Goal: Transaction & Acquisition: Purchase product/service

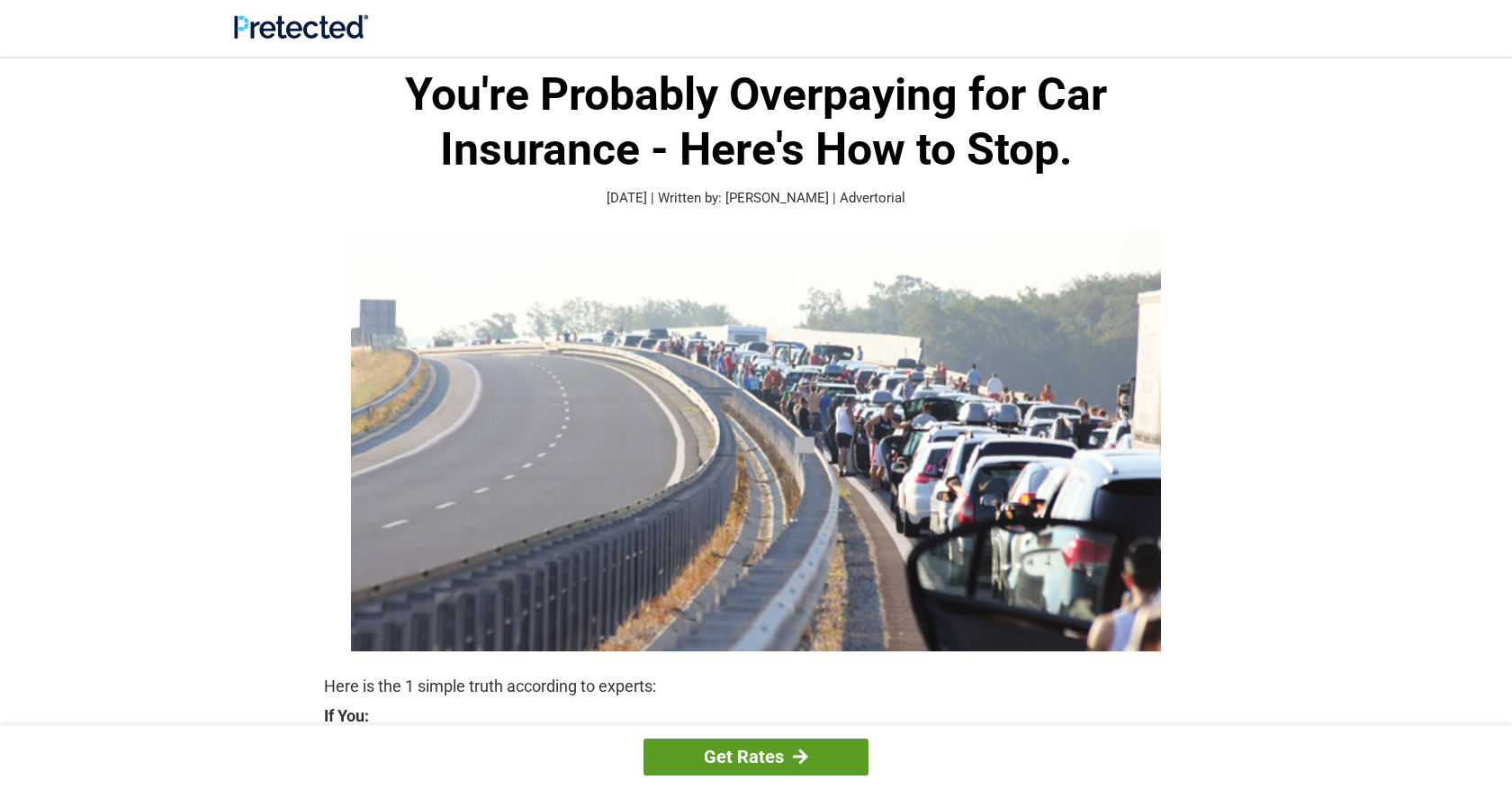
click at [780, 757] on link "Get Rates" at bounding box center [756, 757] width 225 height 37
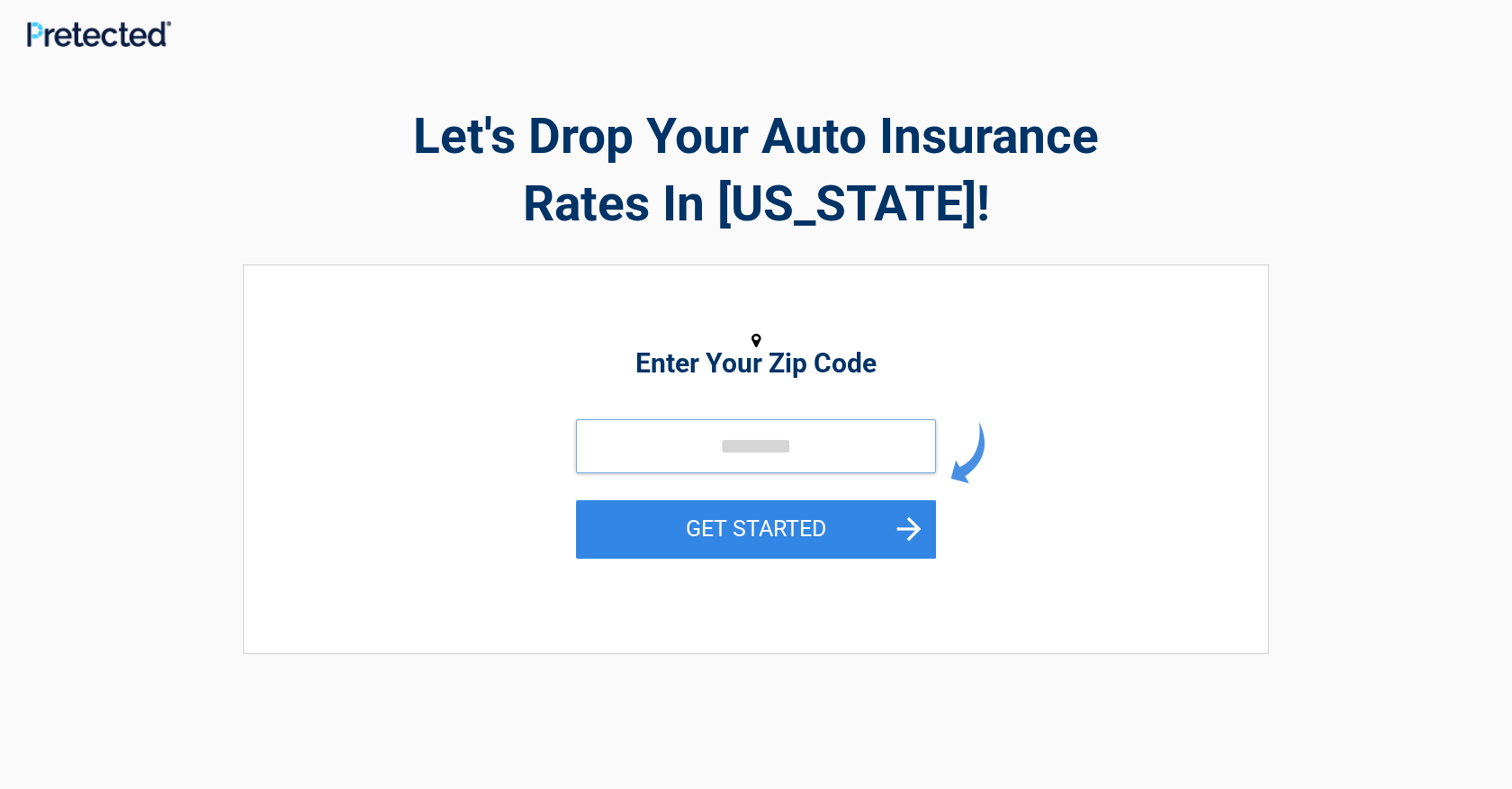
click at [885, 441] on input "tel" at bounding box center [756, 446] width 360 height 54
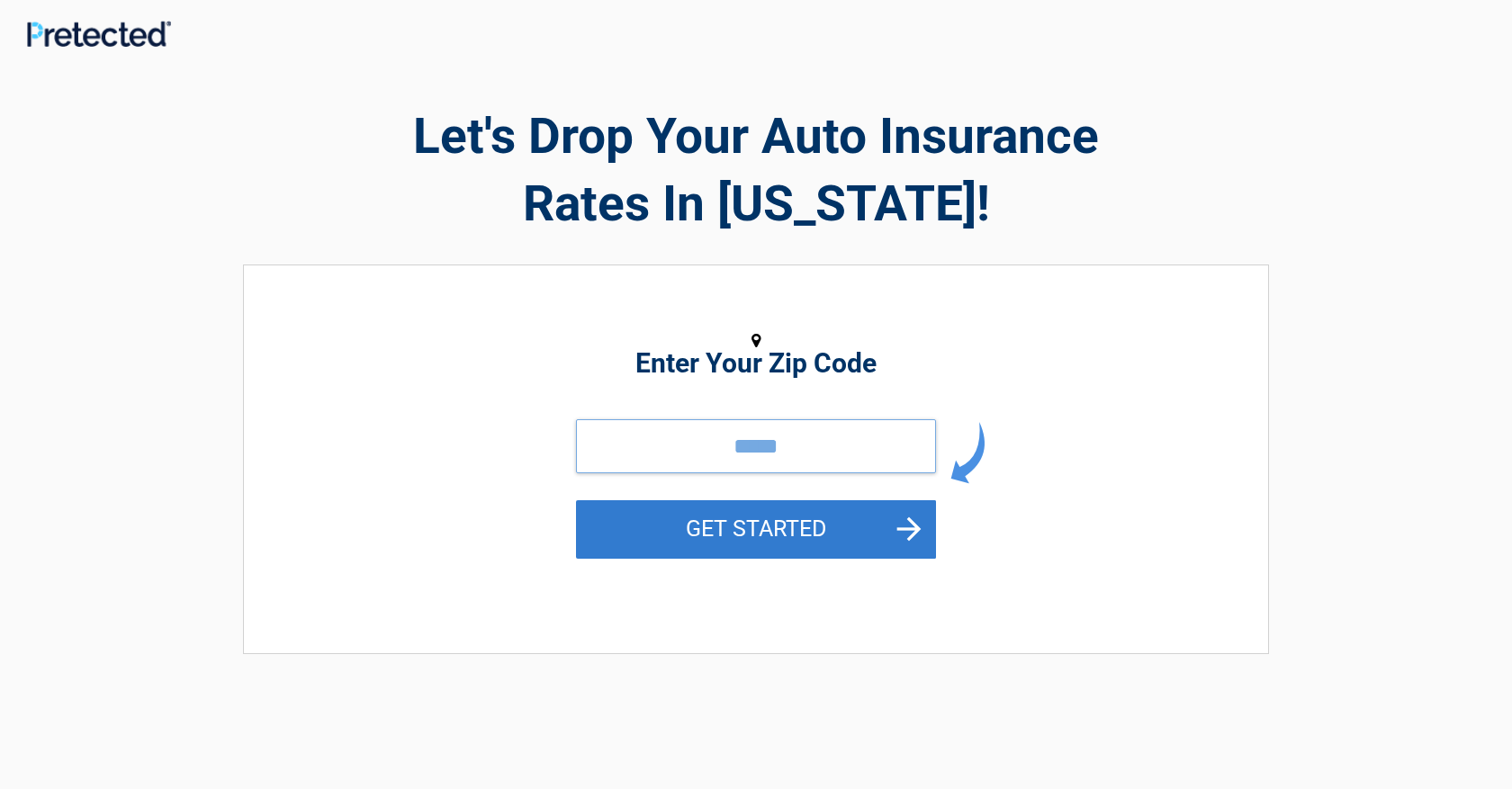
type input "*****"
click at [792, 532] on button "GET STARTED" at bounding box center [756, 529] width 360 height 59
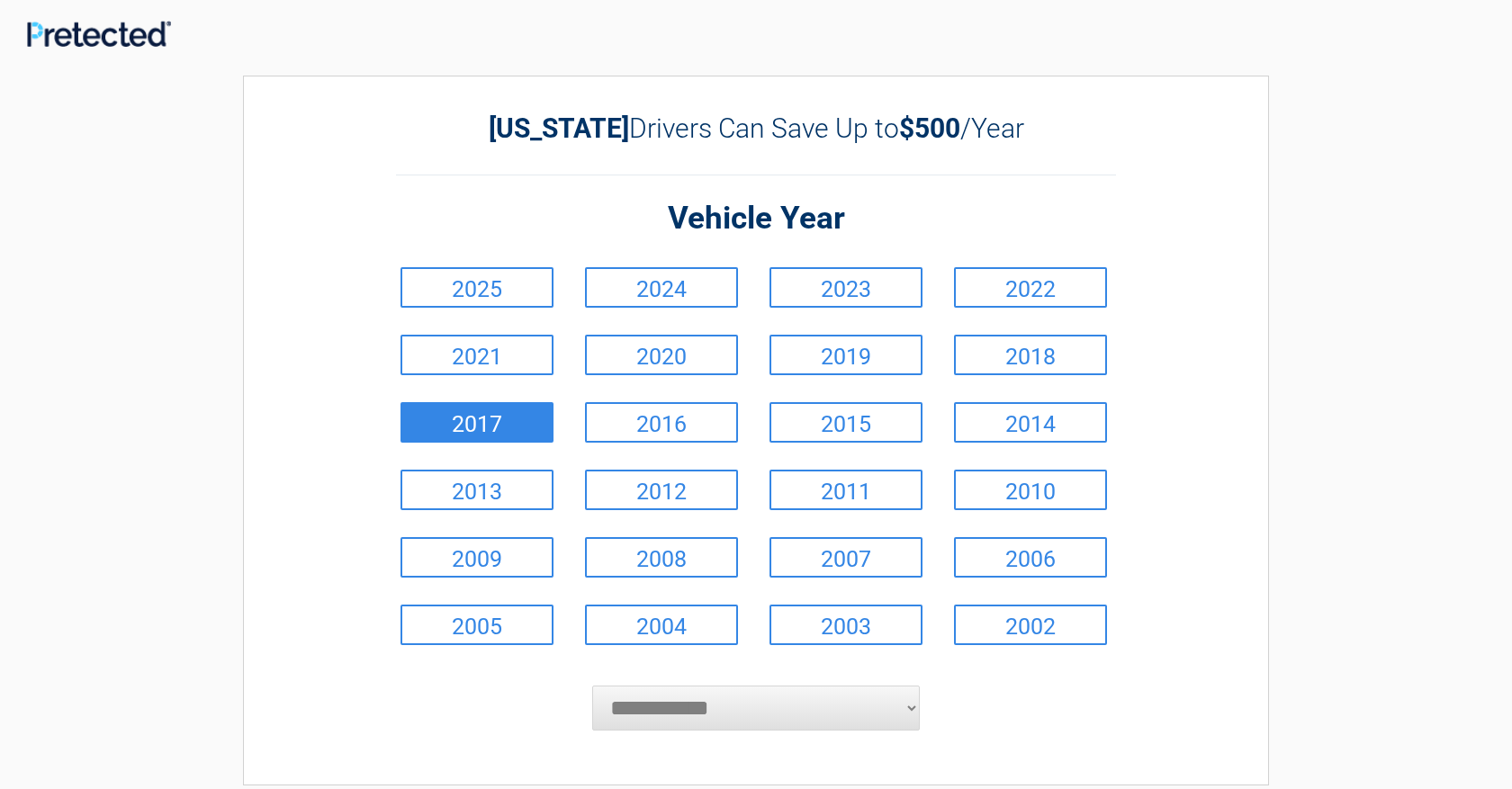
click at [495, 410] on link "2017" at bounding box center [476, 422] width 153 height 40
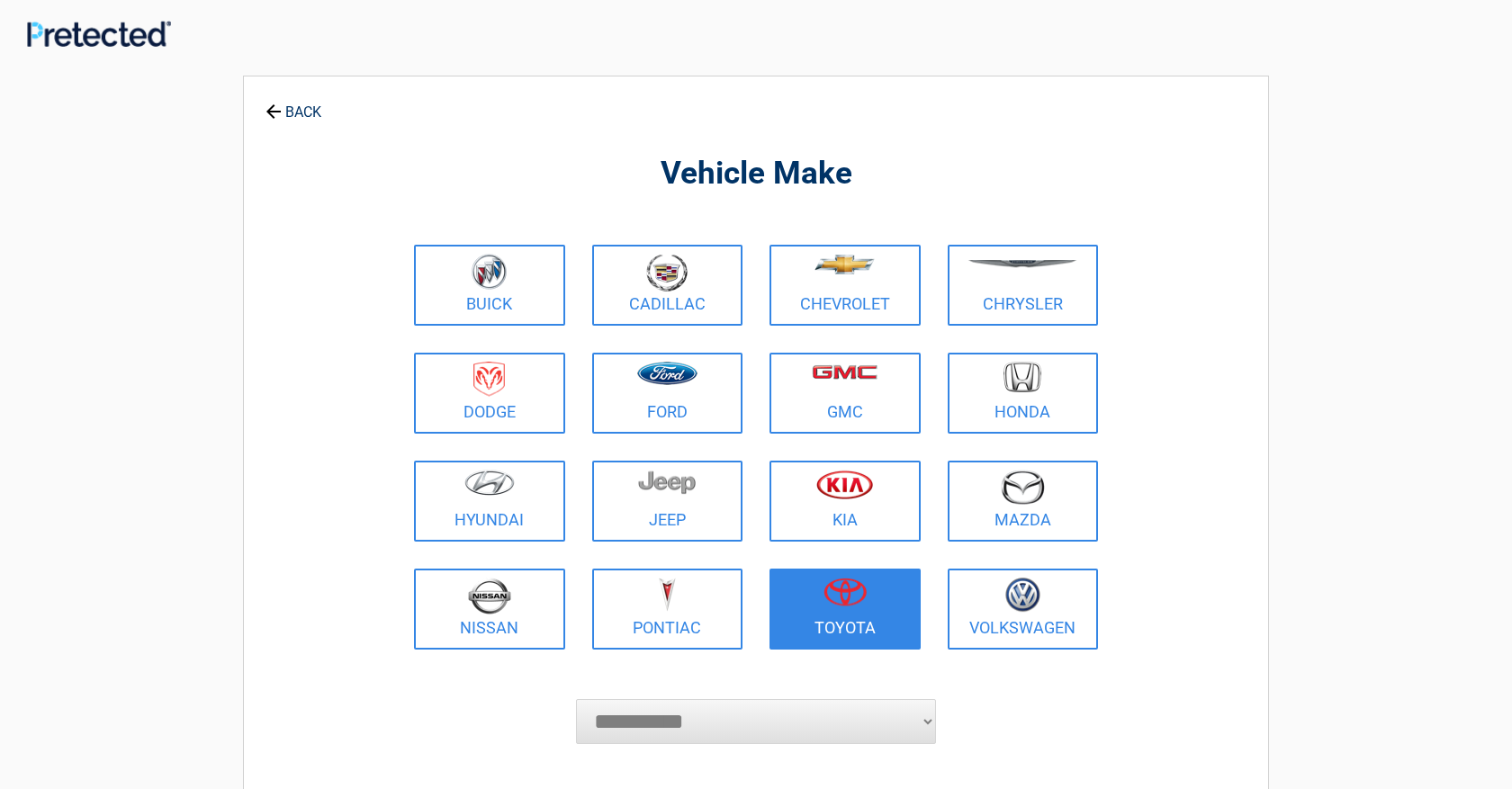
click at [853, 600] on img at bounding box center [844, 591] width 43 height 28
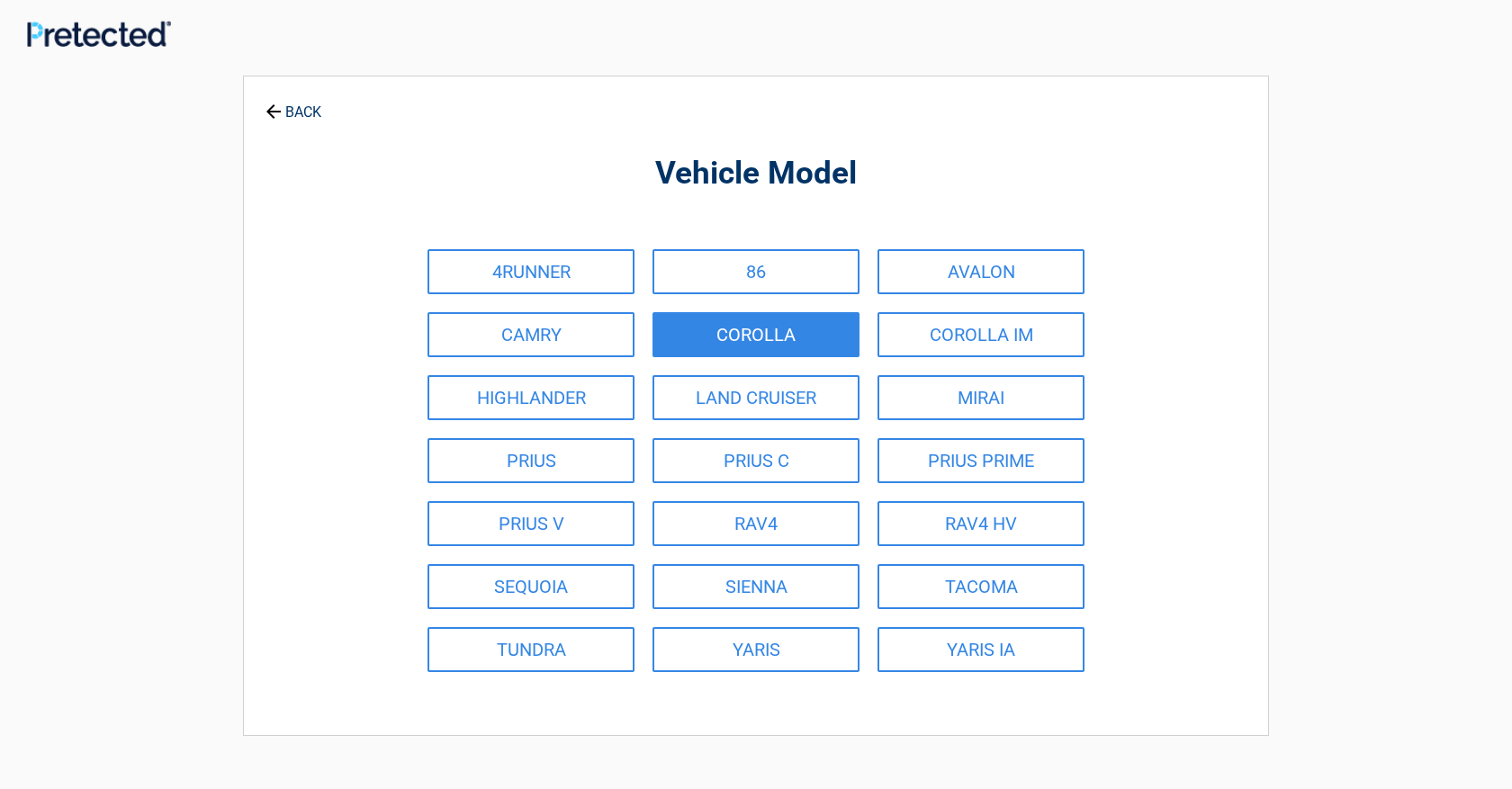
click at [793, 329] on link "COROLLA" at bounding box center [756, 334] width 207 height 45
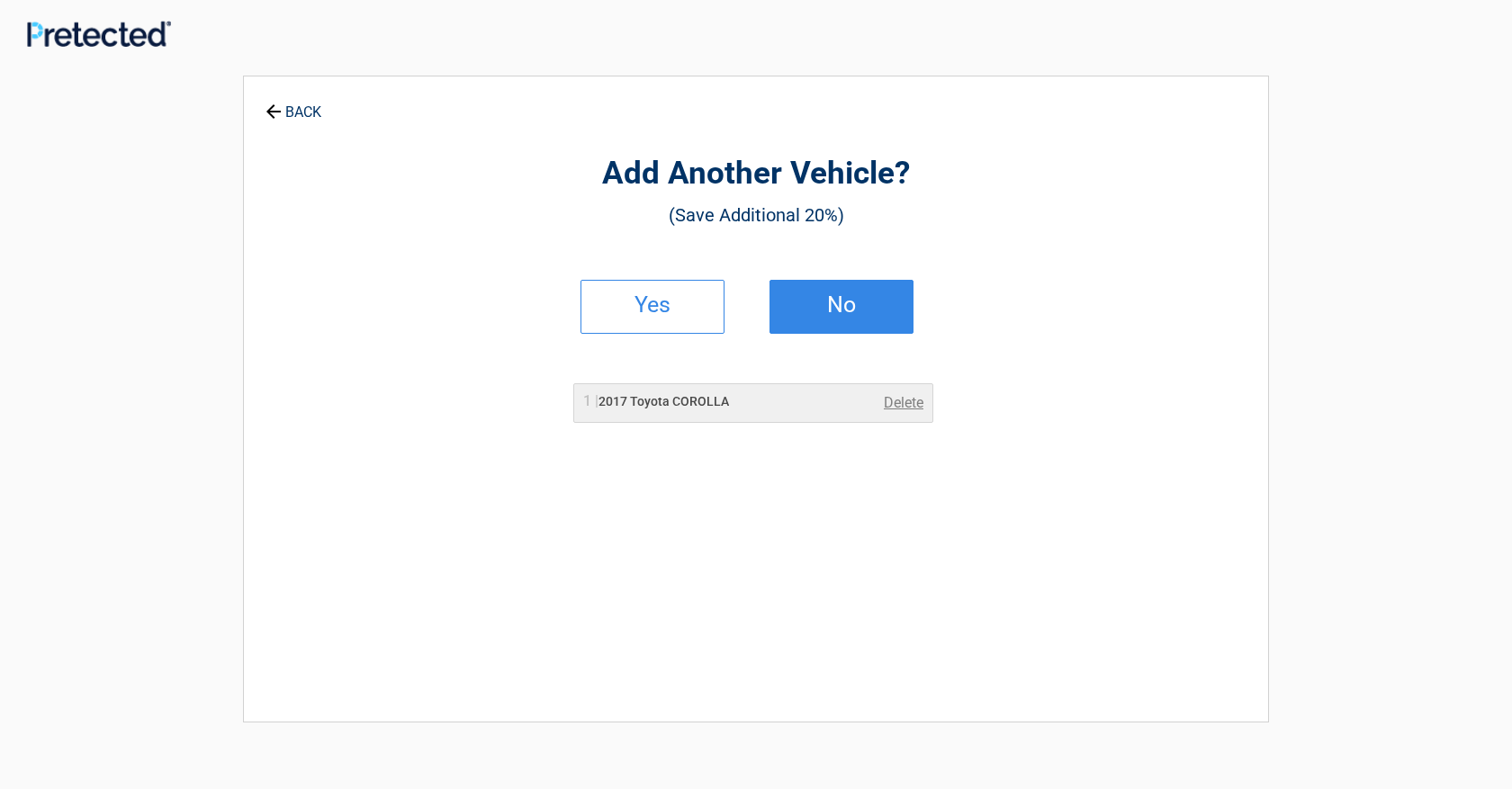
click at [842, 303] on h2 "No" at bounding box center [842, 305] width 106 height 13
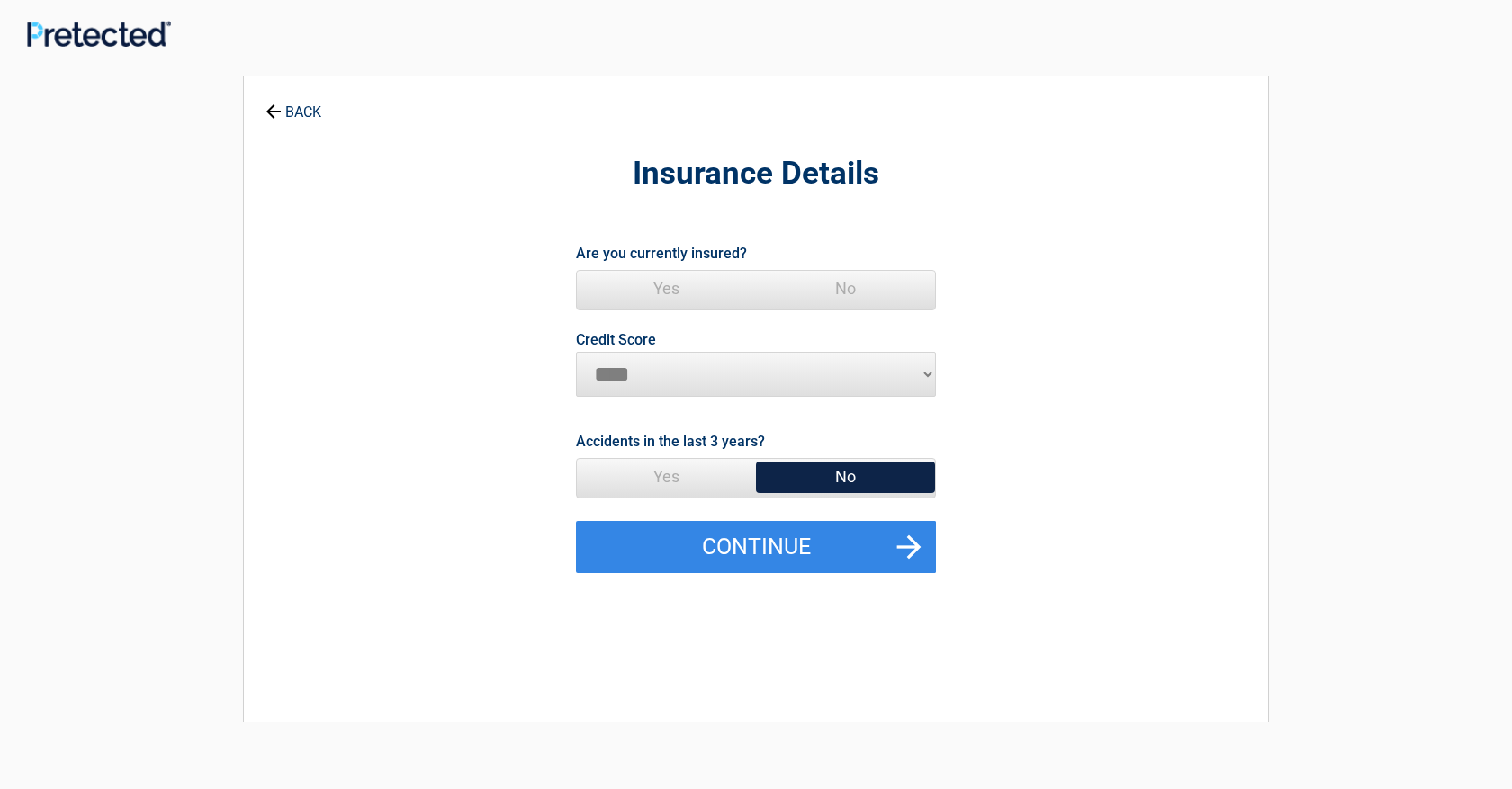
click at [658, 288] on span "Yes" at bounding box center [667, 288] width 179 height 36
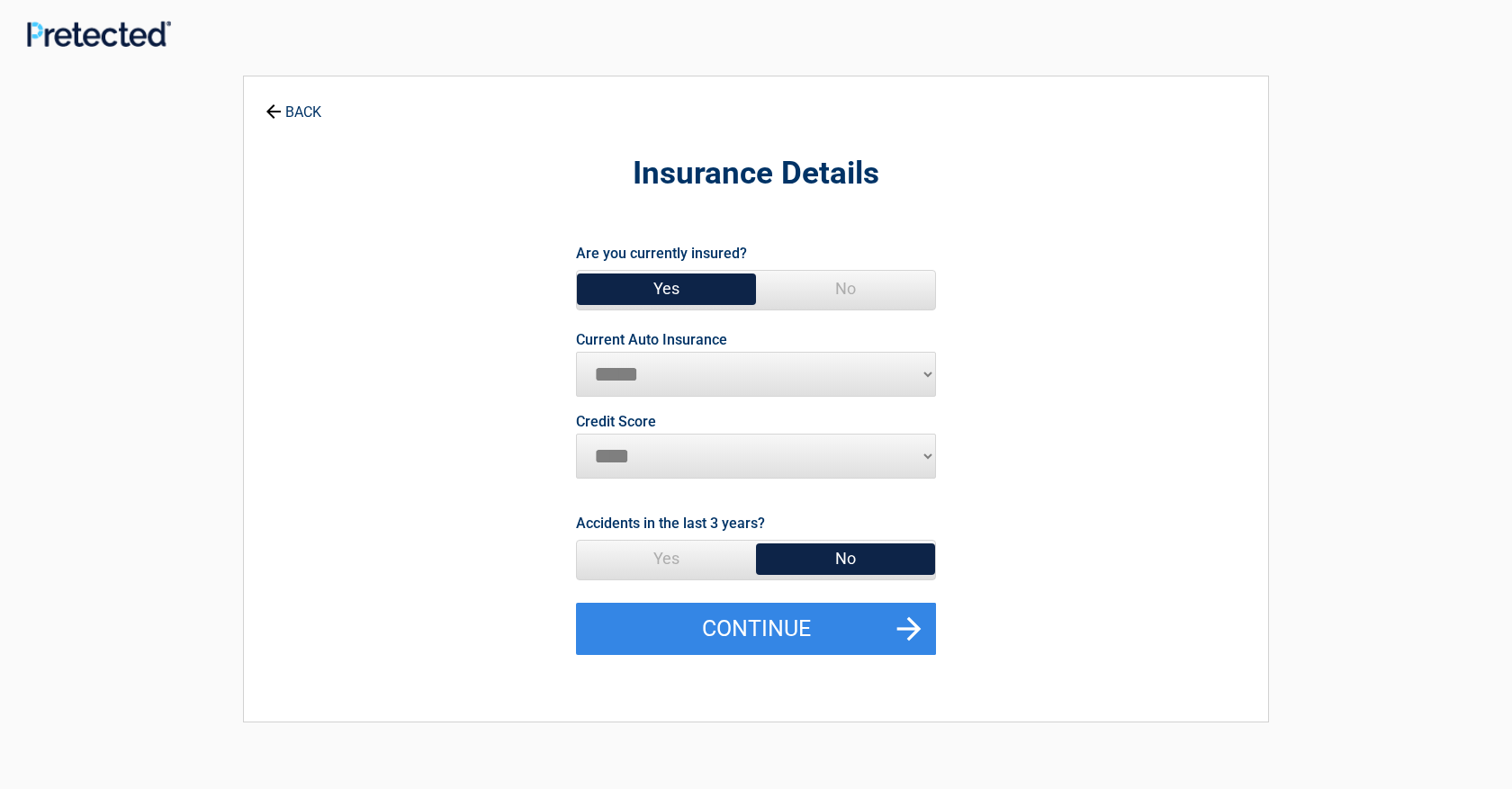
select select "**********"
click at [866, 560] on span "No" at bounding box center [846, 558] width 179 height 36
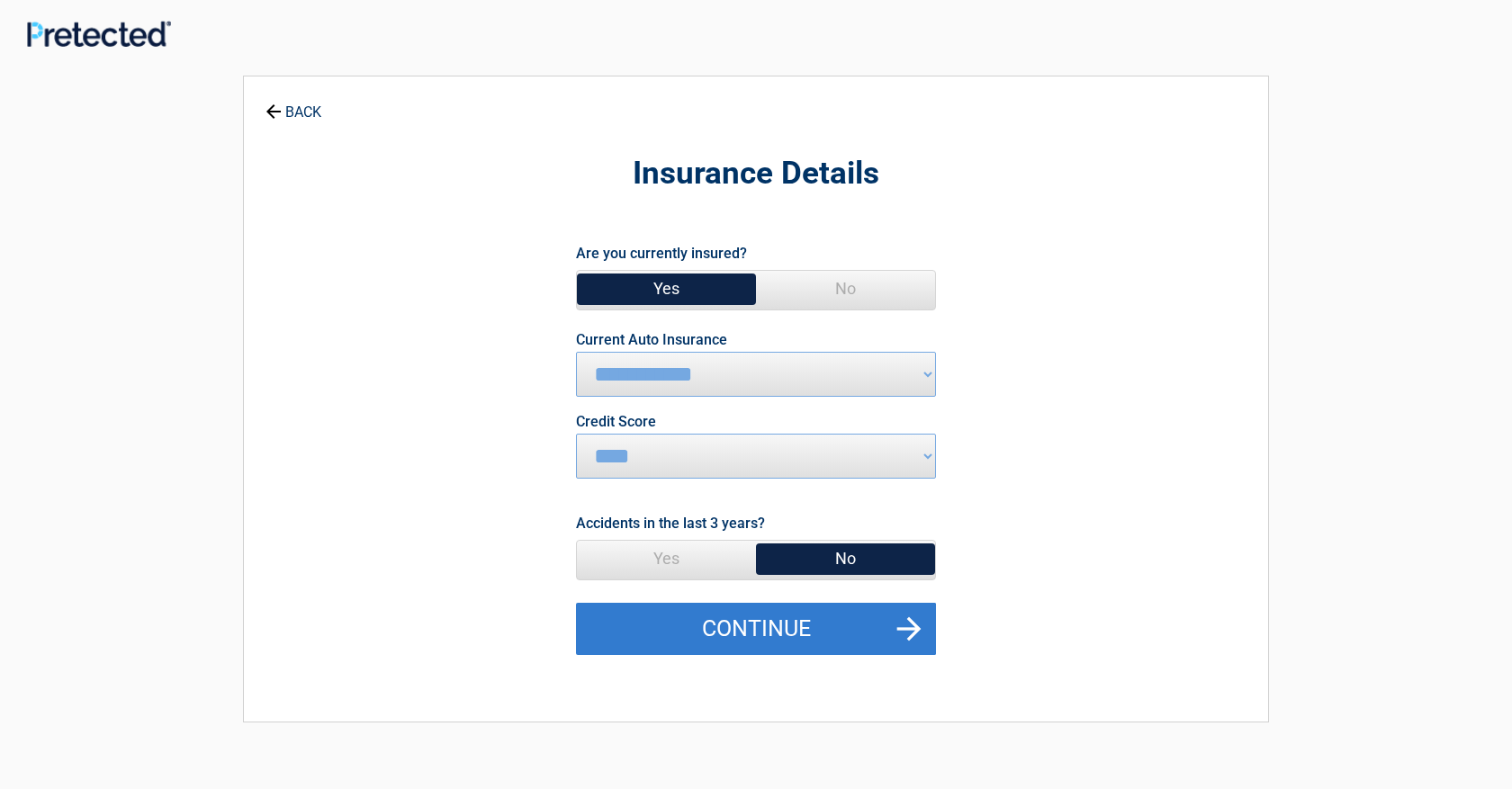
click at [769, 632] on button "Continue" at bounding box center [756, 628] width 360 height 52
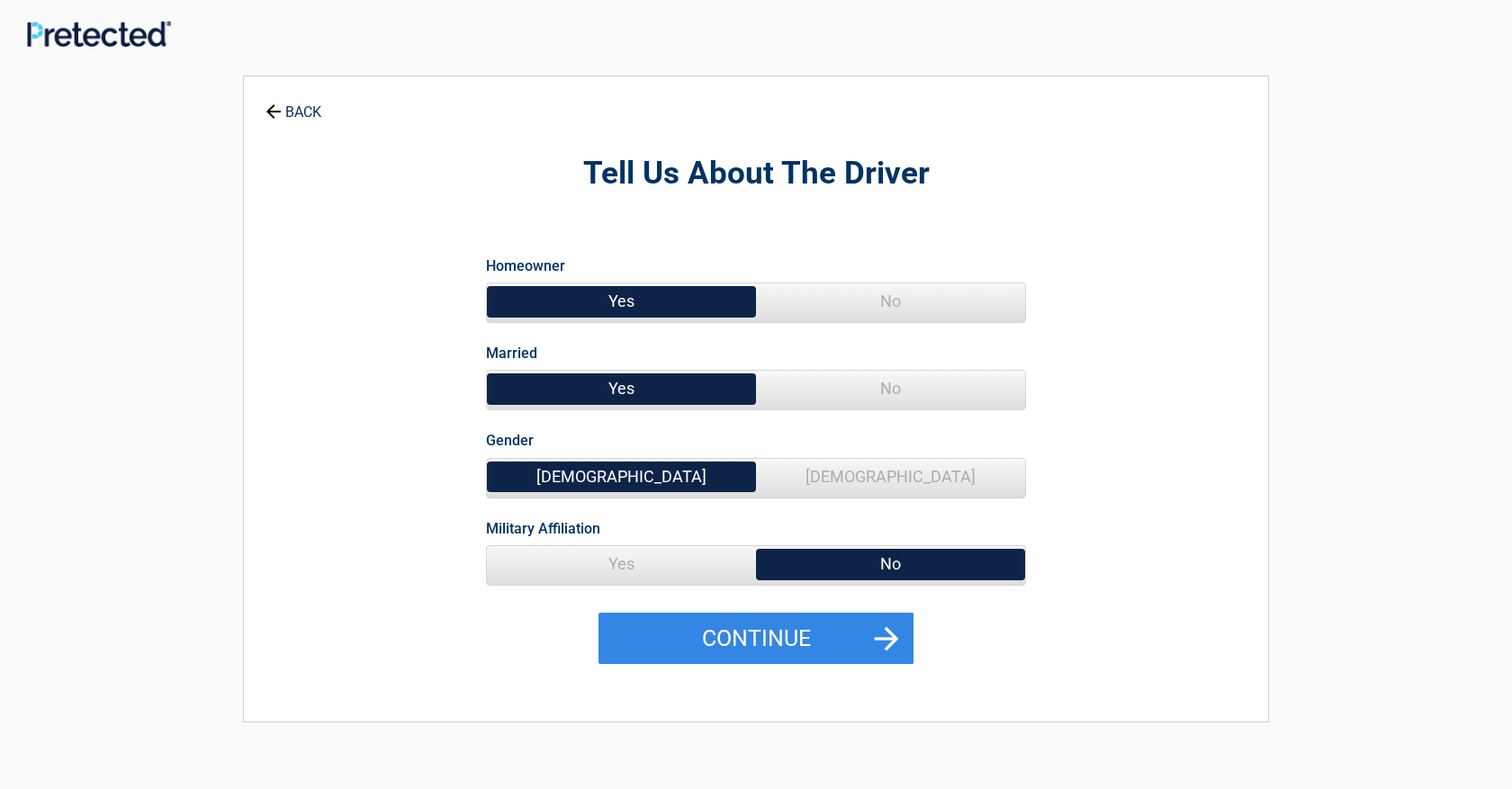
click at [695, 293] on span "Yes" at bounding box center [622, 301] width 269 height 36
click at [645, 386] on span "Yes" at bounding box center [622, 388] width 269 height 36
click at [665, 471] on span "[DEMOGRAPHIC_DATA]" at bounding box center [622, 476] width 269 height 36
click at [747, 631] on button "Continue" at bounding box center [756, 638] width 315 height 52
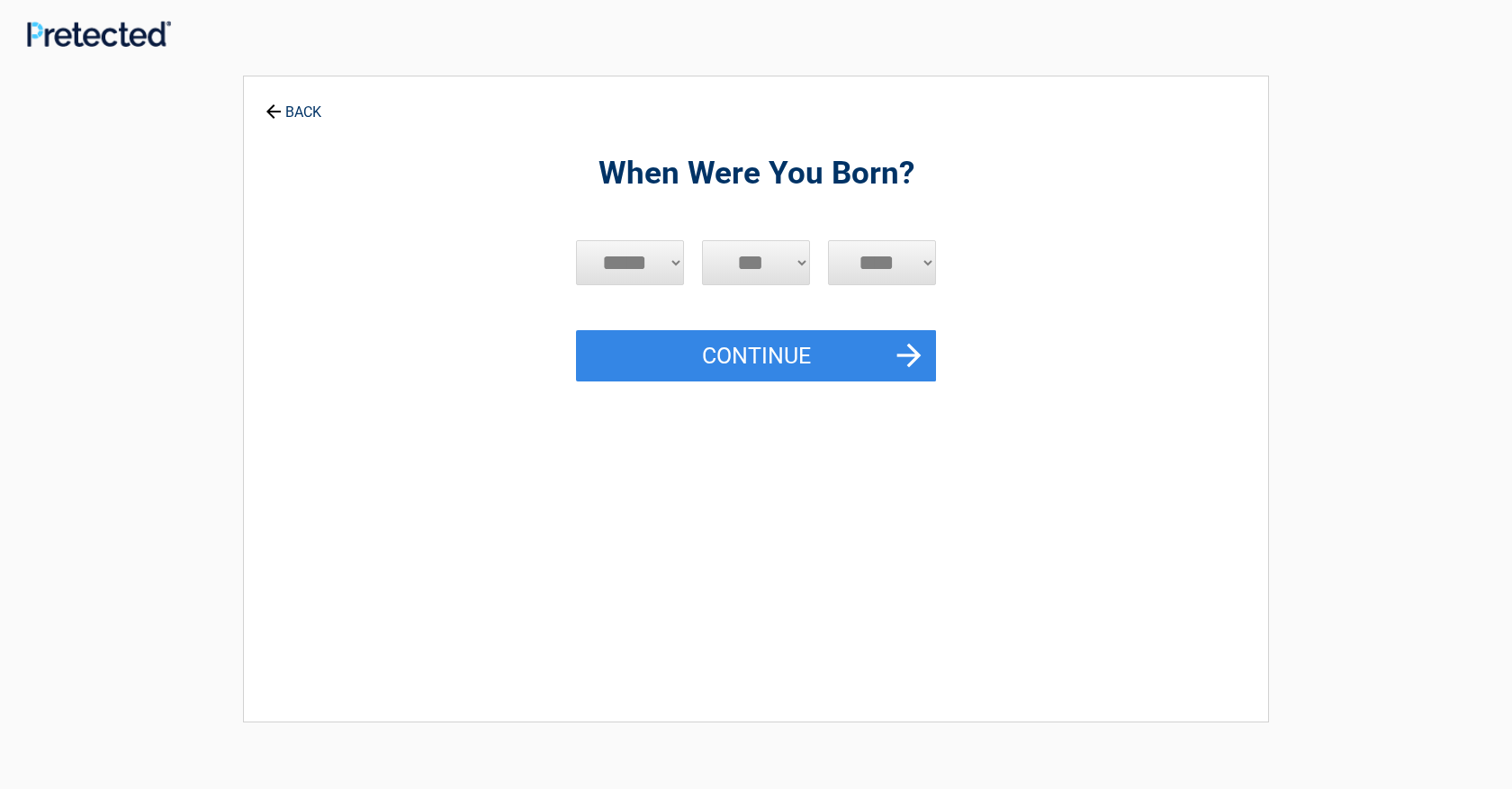
click at [747, 631] on div "When Were You Born? ***** *** *** *** *** *** *** *** *** *** *** *** *** *** *…" at bounding box center [756, 390] width 826 height 591
